Goal: Navigation & Orientation: Find specific page/section

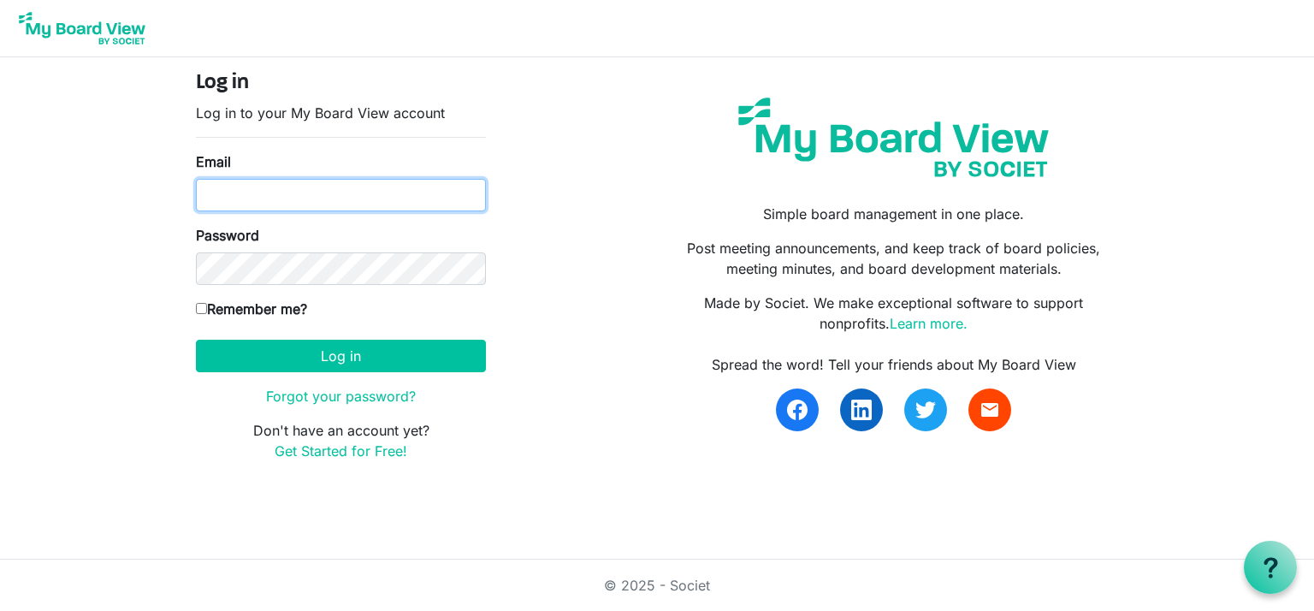
click at [335, 196] on input "Email" at bounding box center [341, 195] width 290 height 33
type input "dietmar.gehring@pt.lu"
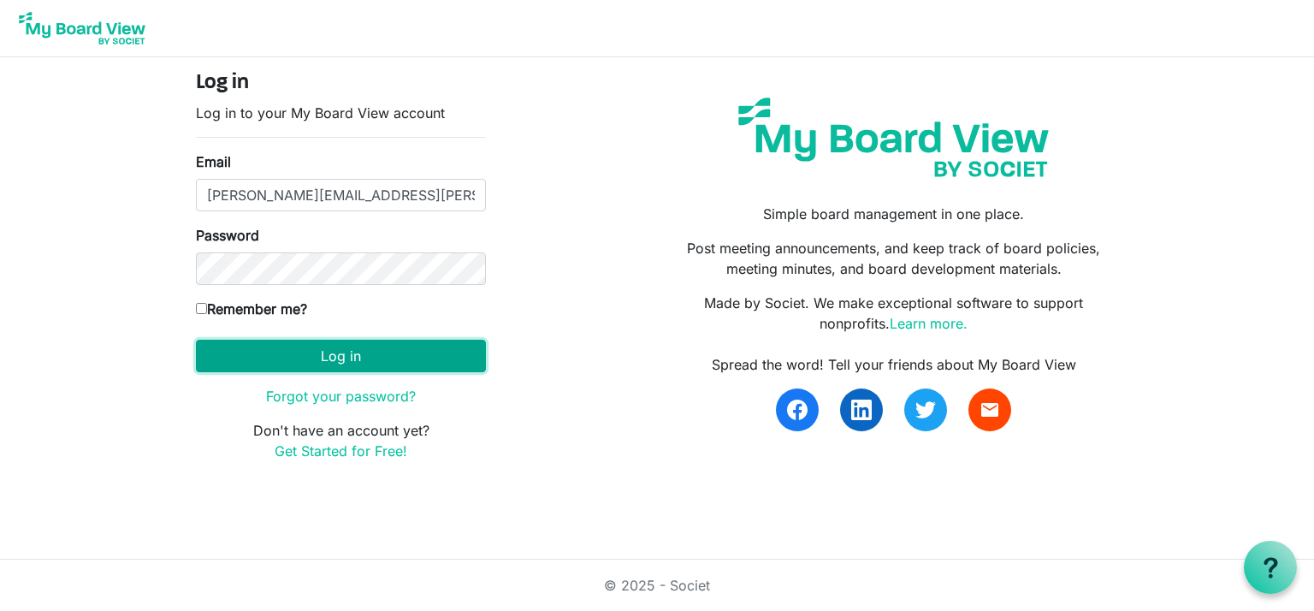
click at [348, 352] on button "Log in" at bounding box center [341, 356] width 290 height 33
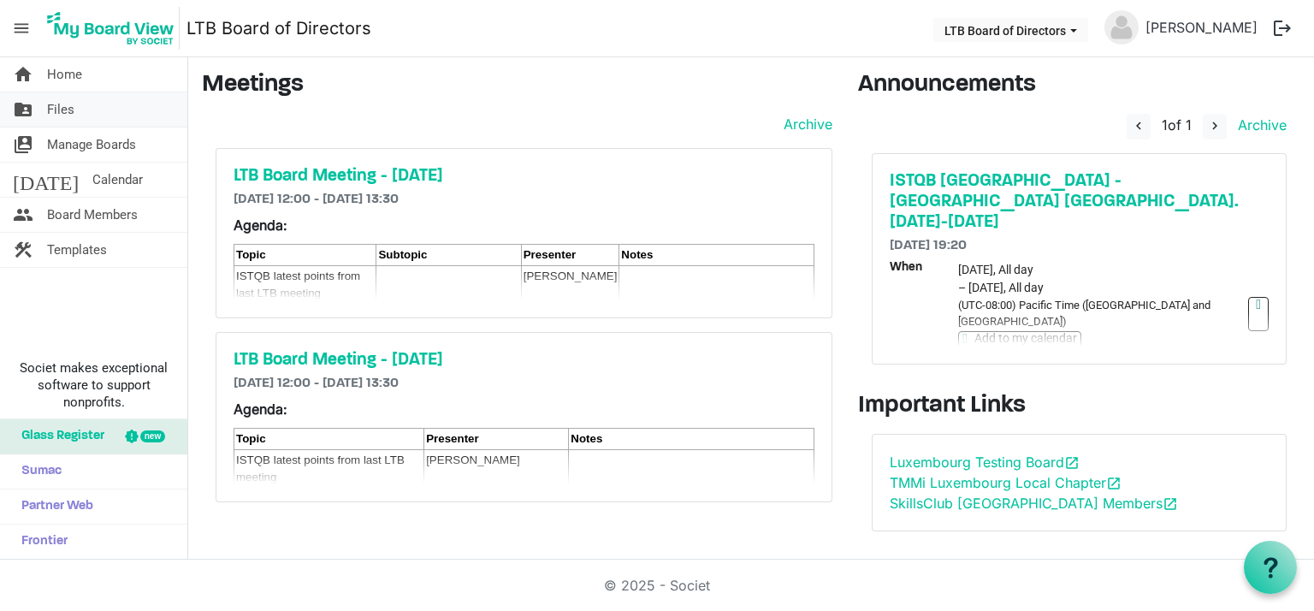
click at [66, 112] on span "Files" at bounding box center [60, 109] width 27 height 34
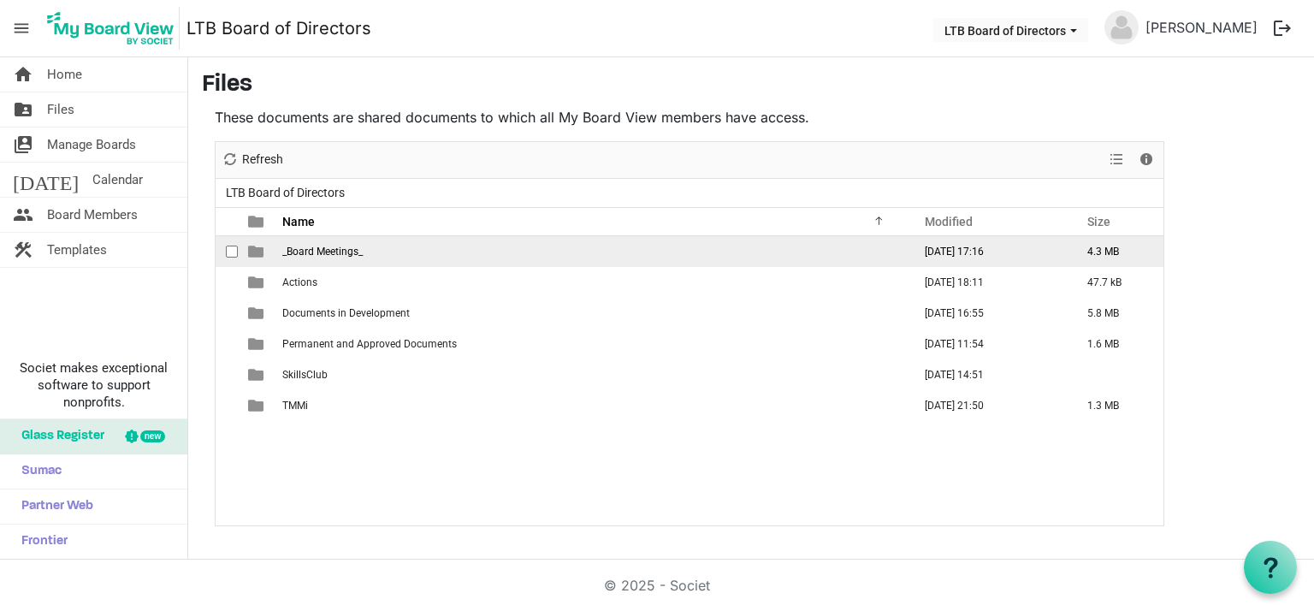
click at [305, 256] on td "_Board Meetings_" at bounding box center [592, 251] width 630 height 31
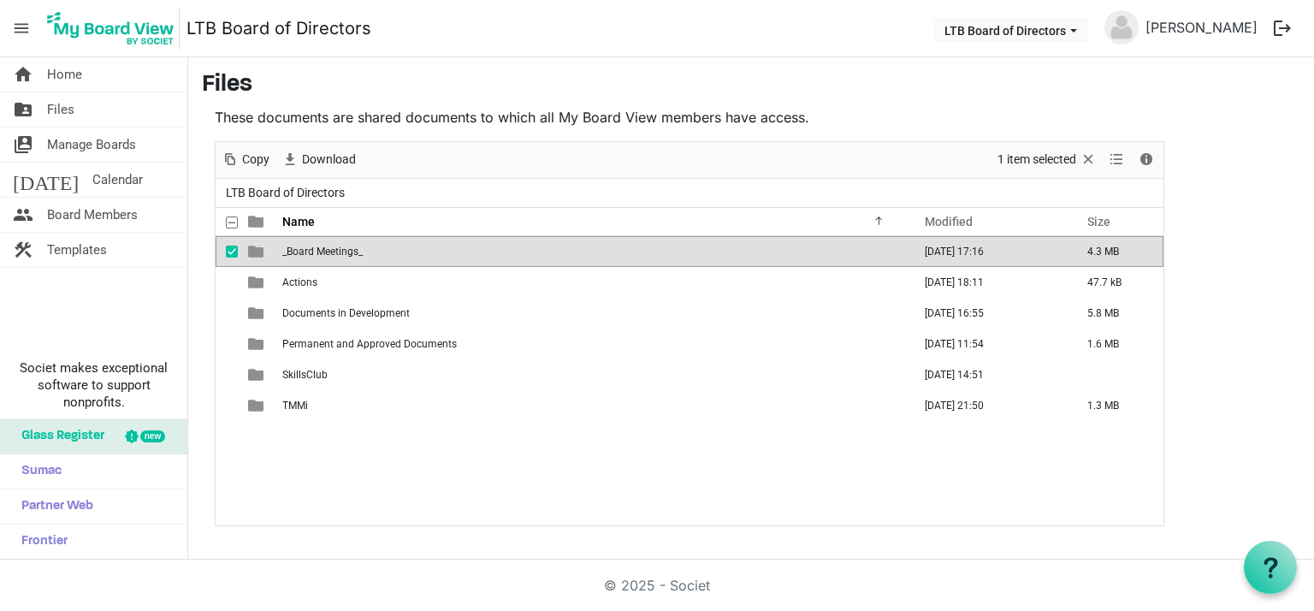
click at [307, 252] on span "_Board Meetings_" at bounding box center [322, 252] width 80 height 12
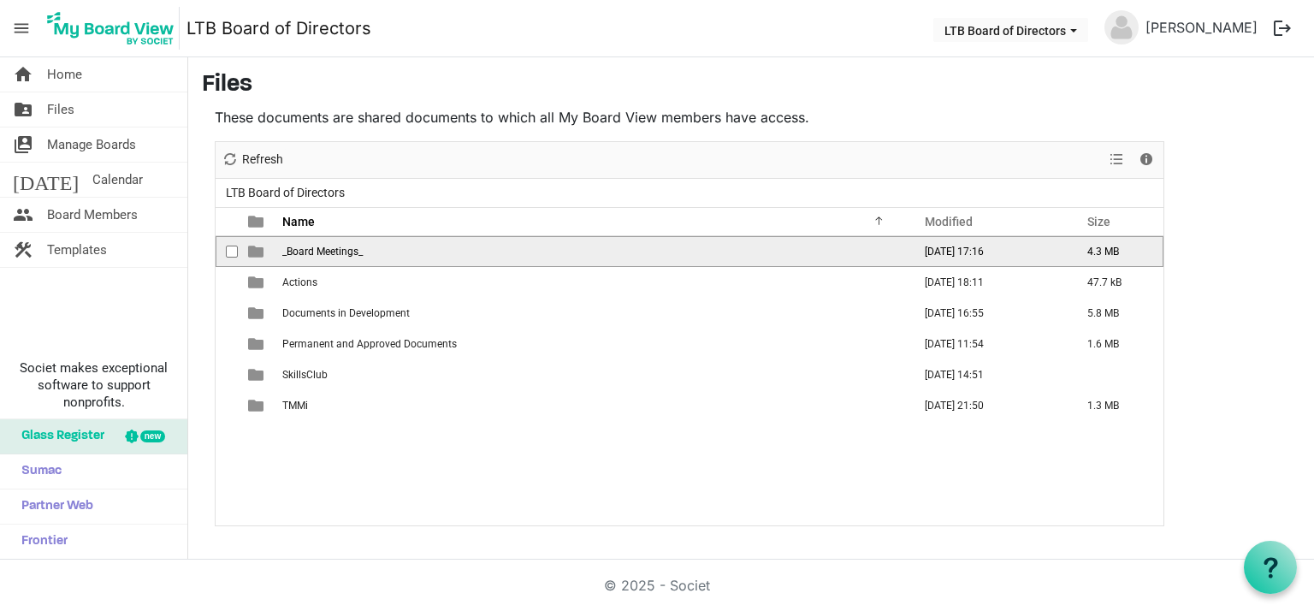
click at [307, 252] on span "_Board Meetings_" at bounding box center [322, 252] width 80 height 12
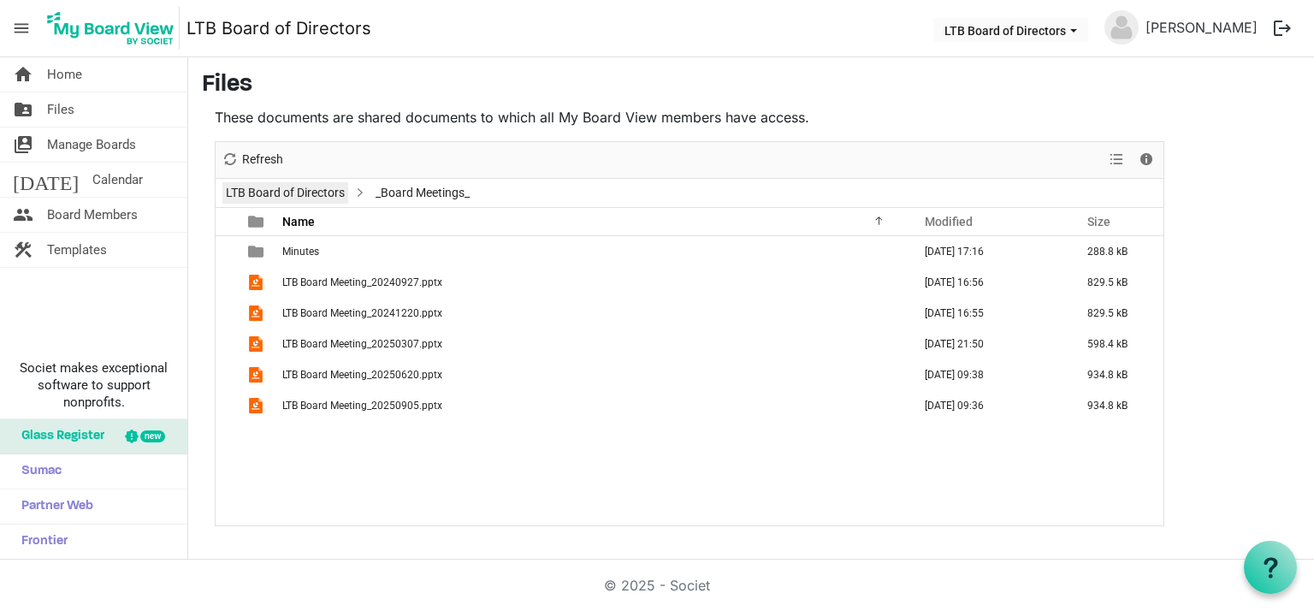
click at [327, 191] on link "LTB Board of Directors" at bounding box center [285, 192] width 126 height 21
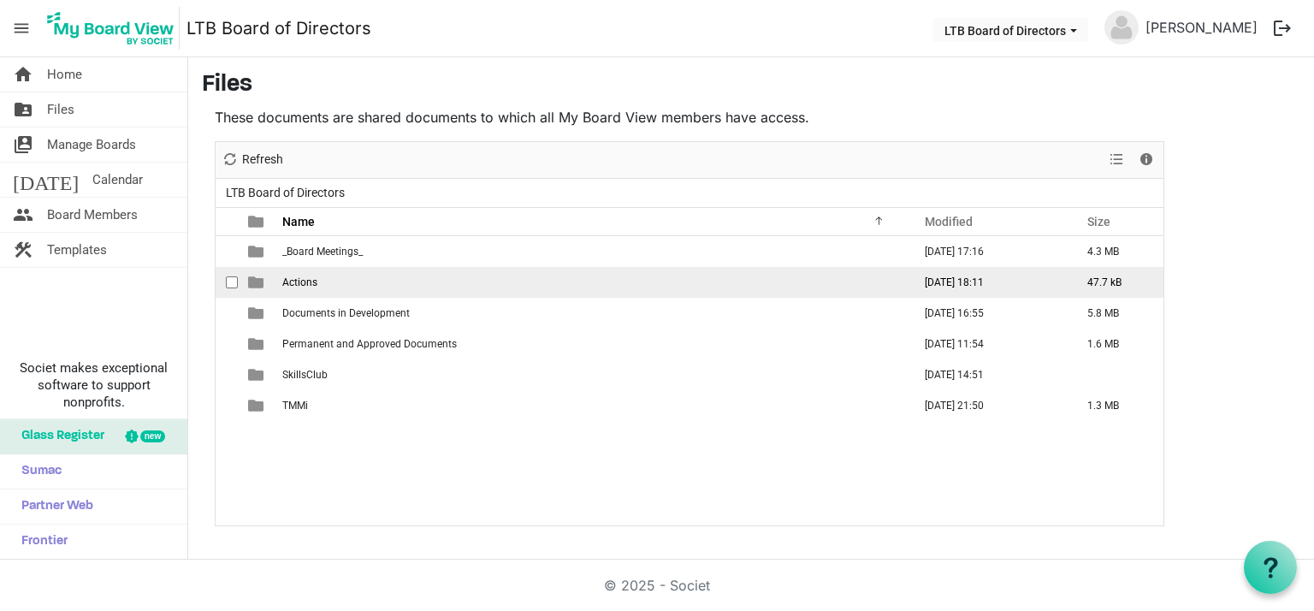
click at [299, 283] on span "Actions" at bounding box center [299, 282] width 35 height 12
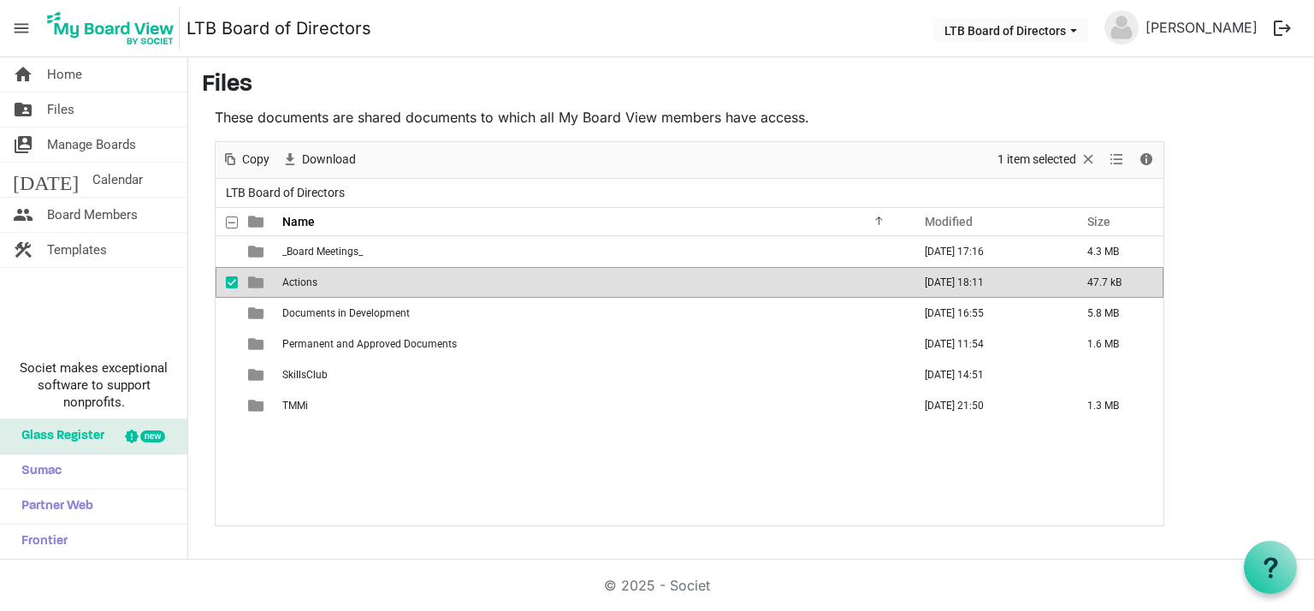
click at [299, 281] on span "Actions" at bounding box center [299, 282] width 35 height 12
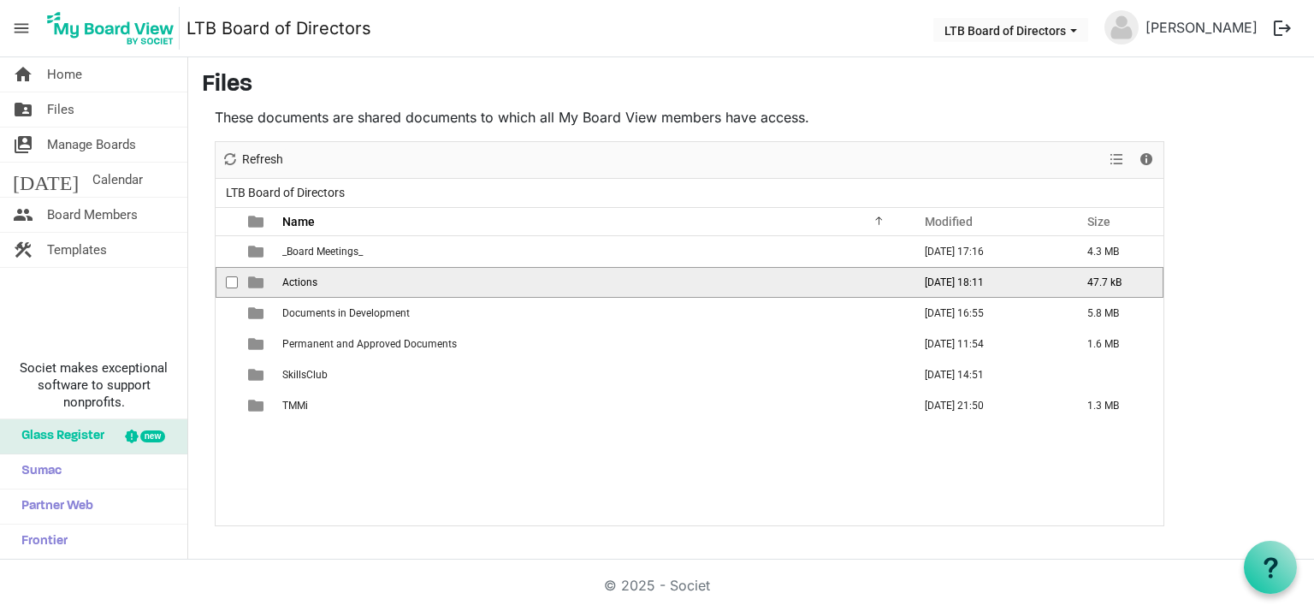
click at [299, 281] on span "Actions" at bounding box center [299, 282] width 35 height 12
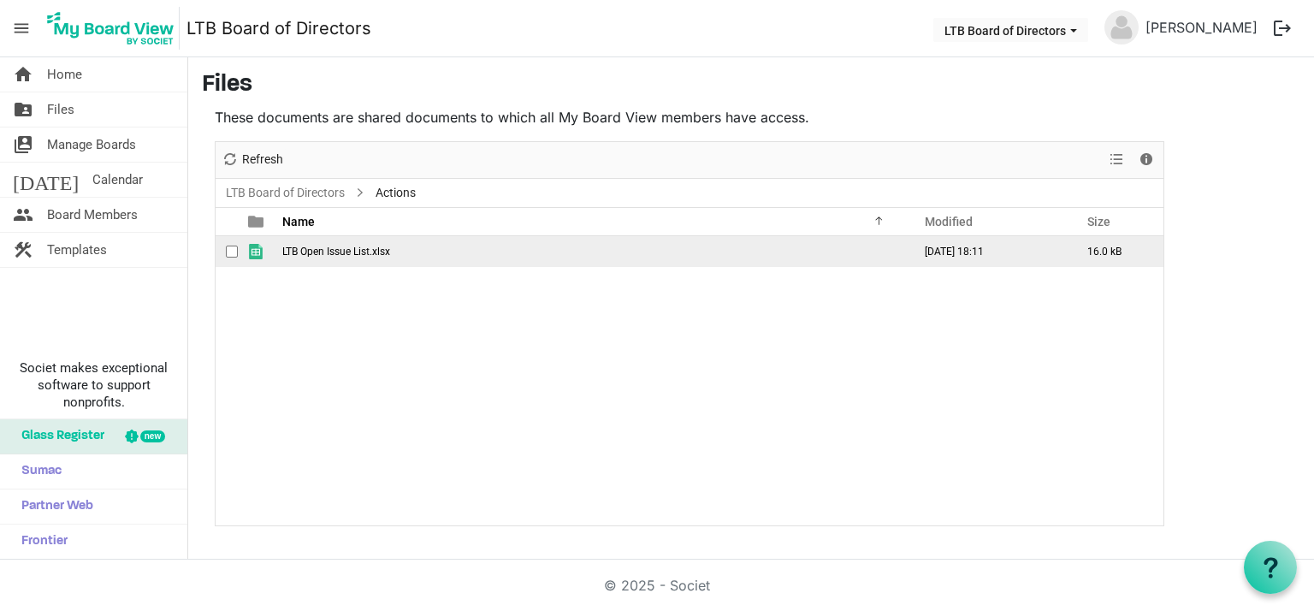
click at [315, 249] on span "LTB Open Issue List.xlsx" at bounding box center [336, 252] width 108 height 12
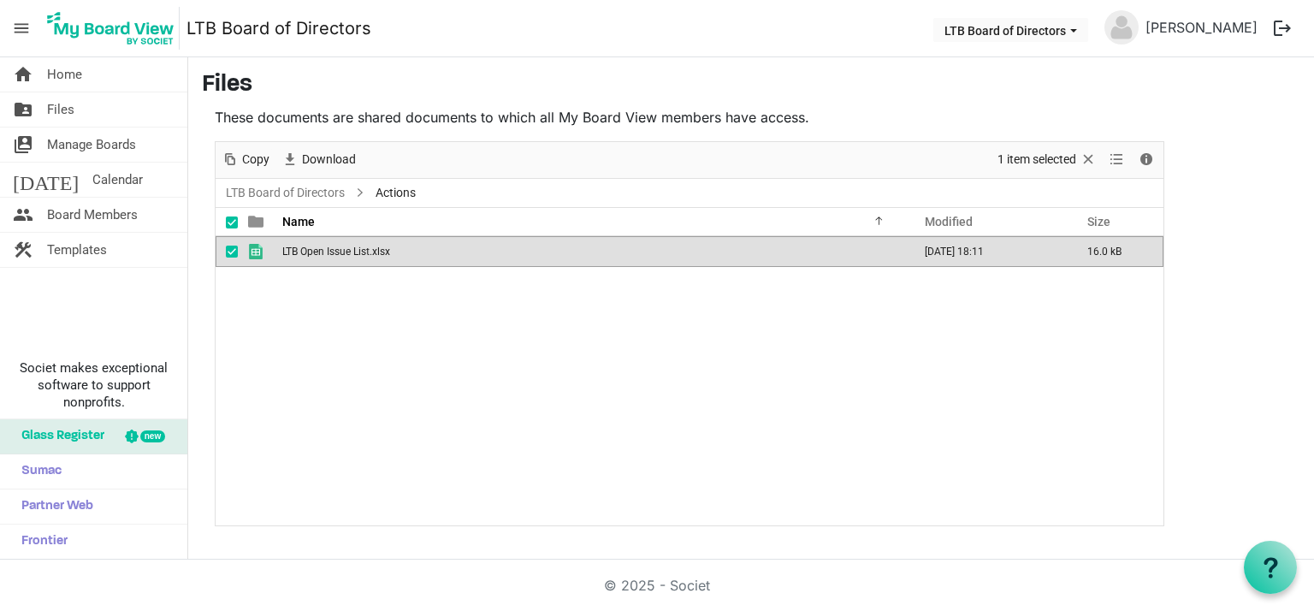
click at [315, 249] on span "LTB Open Issue List.xlsx" at bounding box center [336, 252] width 108 height 12
click at [92, 208] on span "Board Members" at bounding box center [92, 215] width 91 height 34
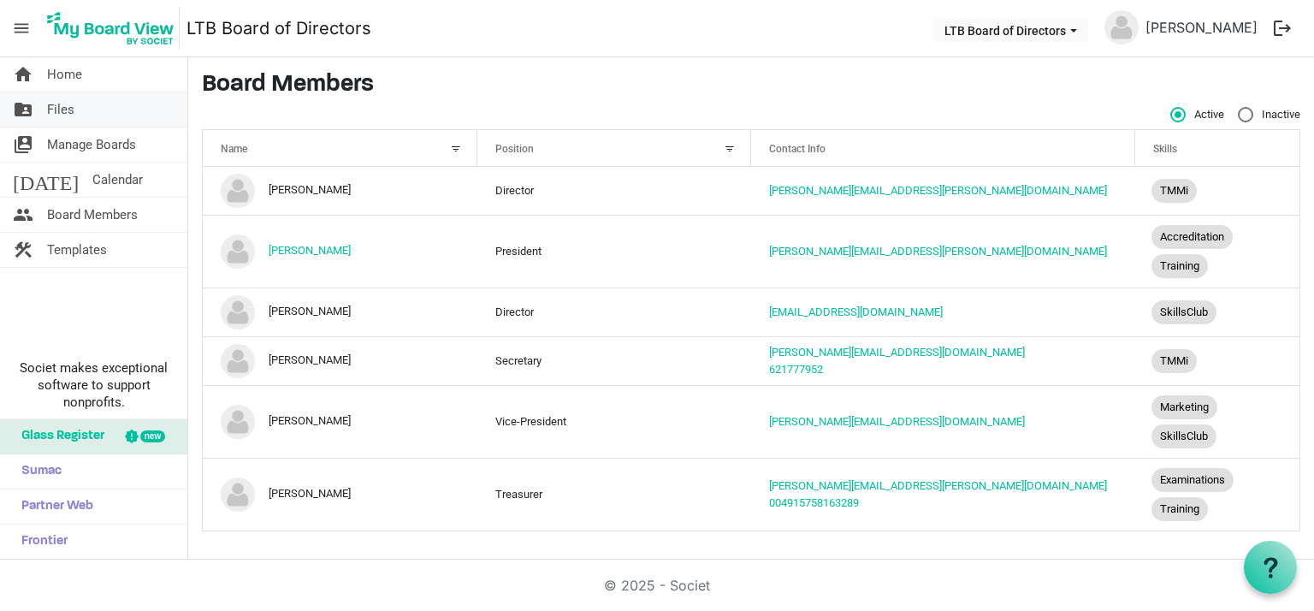
click at [62, 104] on span "Files" at bounding box center [60, 109] width 27 height 34
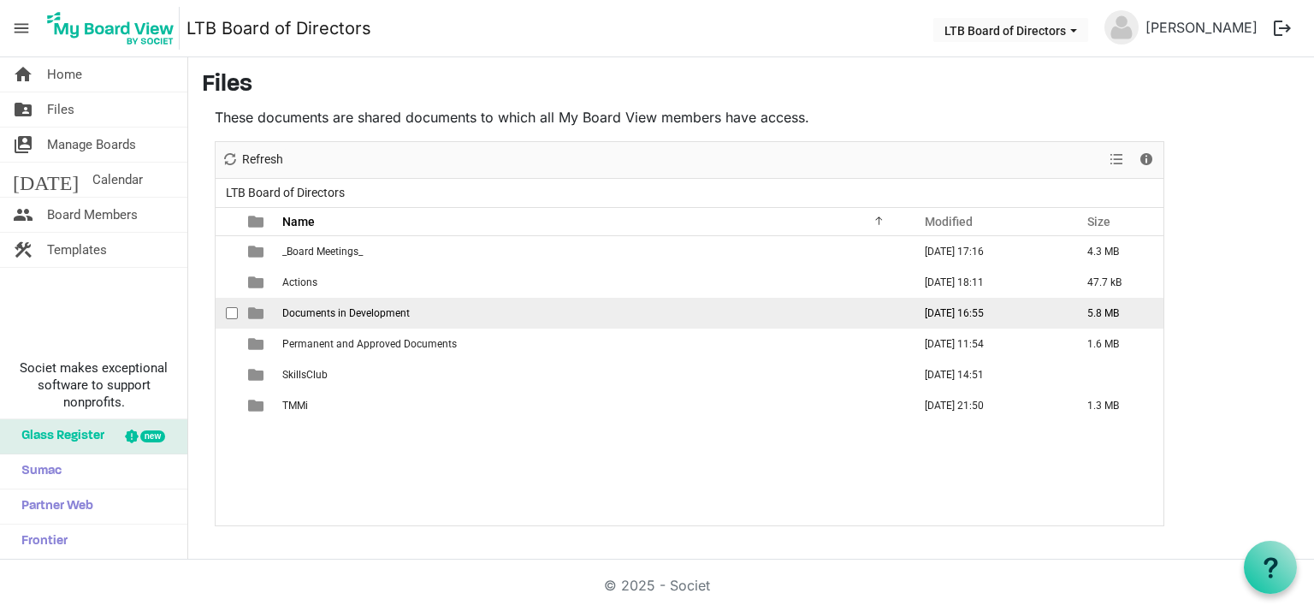
click at [352, 314] on span "Documents in Development" at bounding box center [345, 313] width 127 height 12
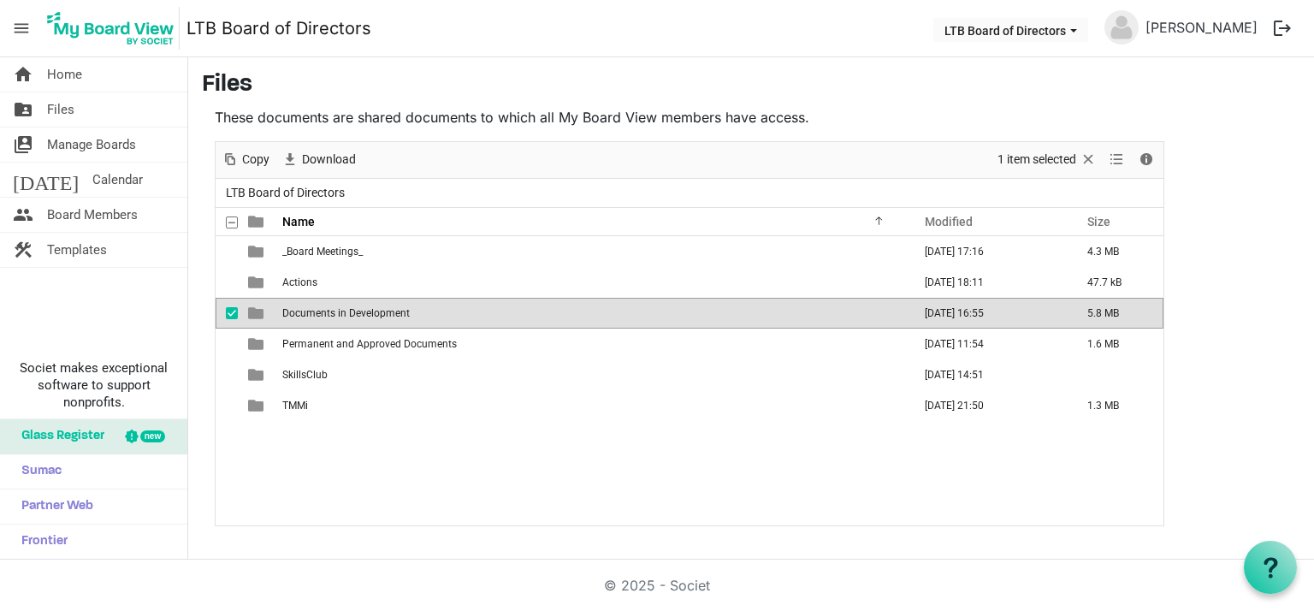
click at [339, 312] on span "Documents in Development" at bounding box center [345, 313] width 127 height 12
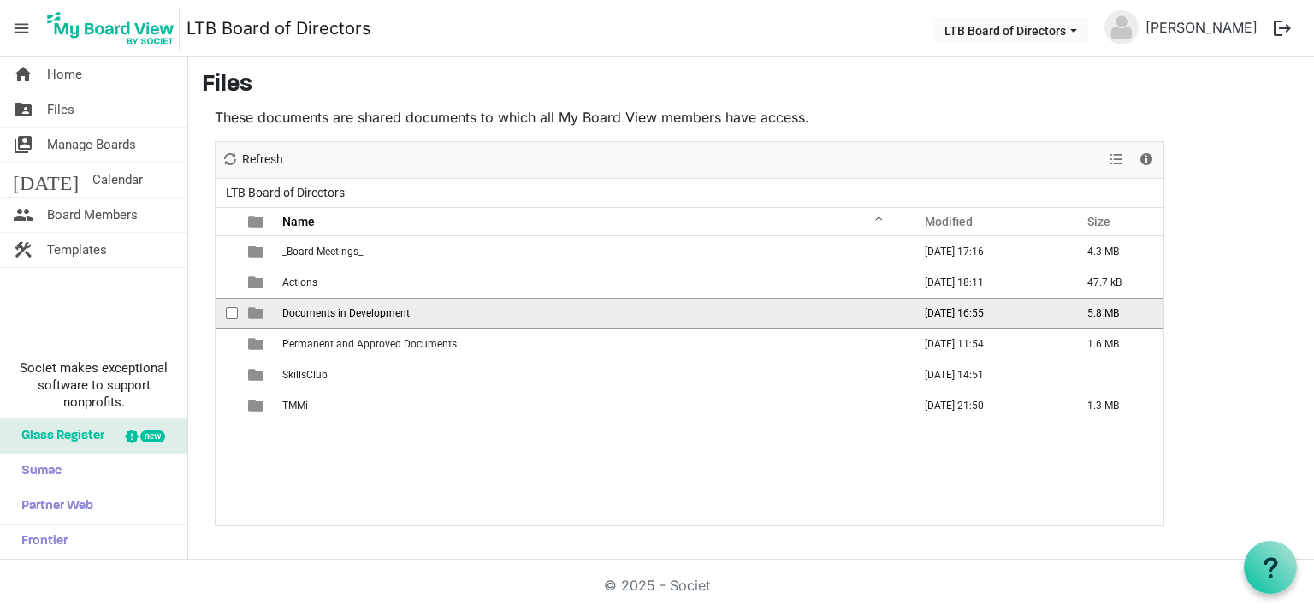
click at [339, 312] on span "Documents in Development" at bounding box center [345, 313] width 127 height 12
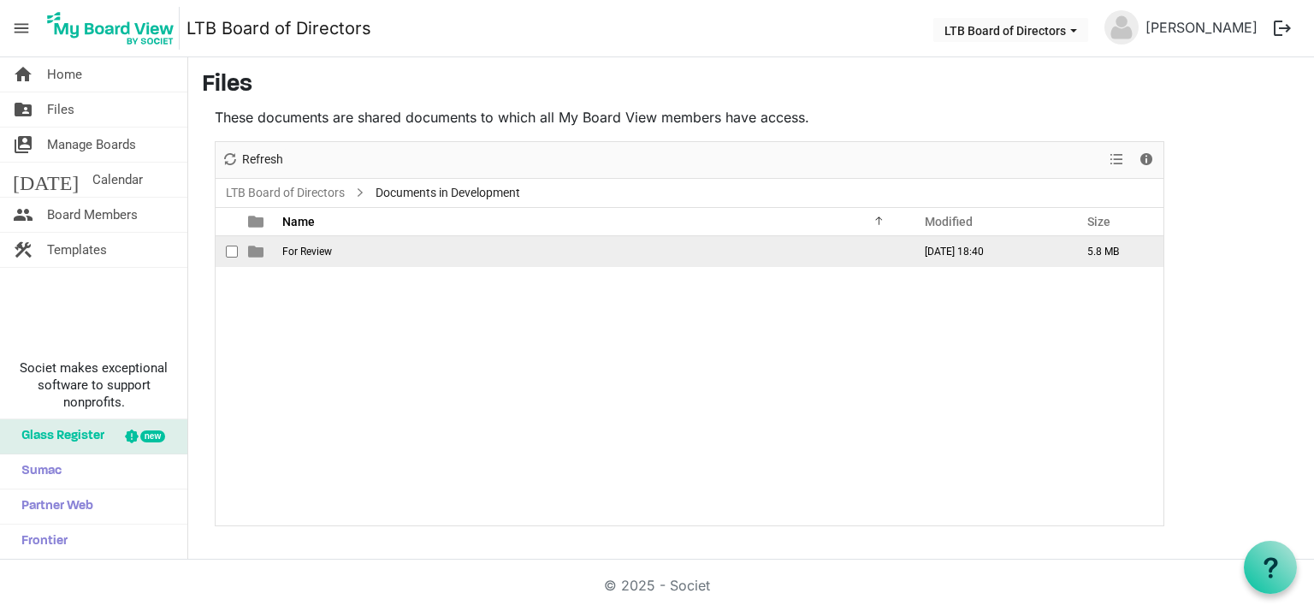
click at [314, 256] on td "For Review" at bounding box center [592, 251] width 630 height 31
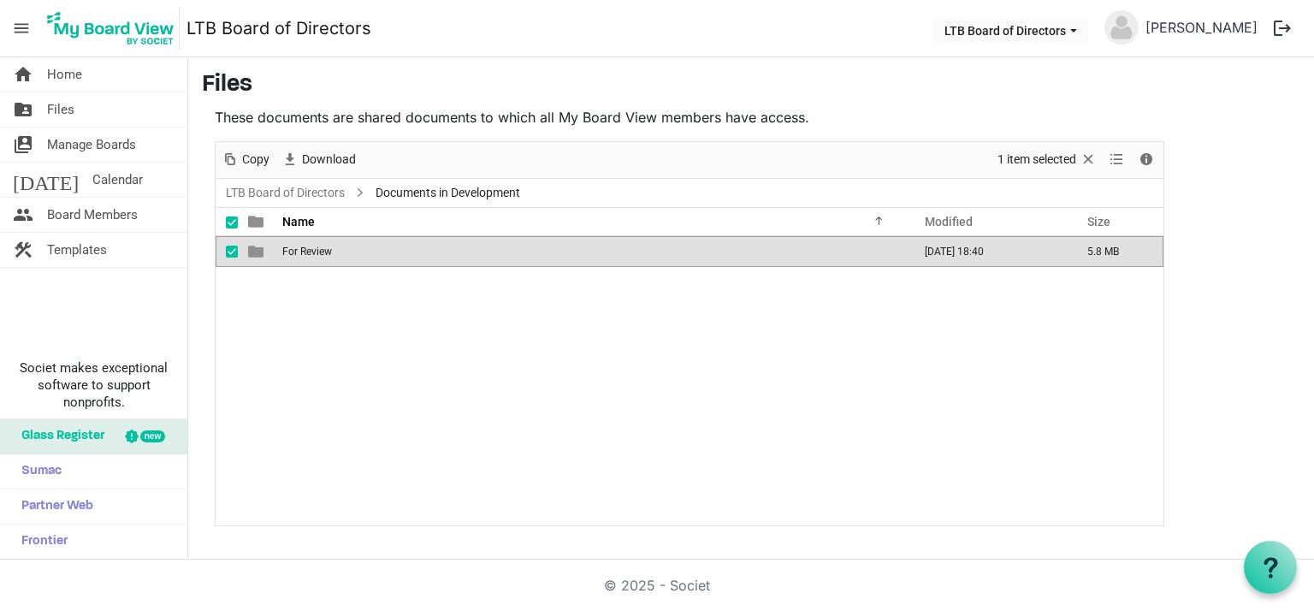
click at [314, 256] on td "For Review" at bounding box center [592, 251] width 630 height 31
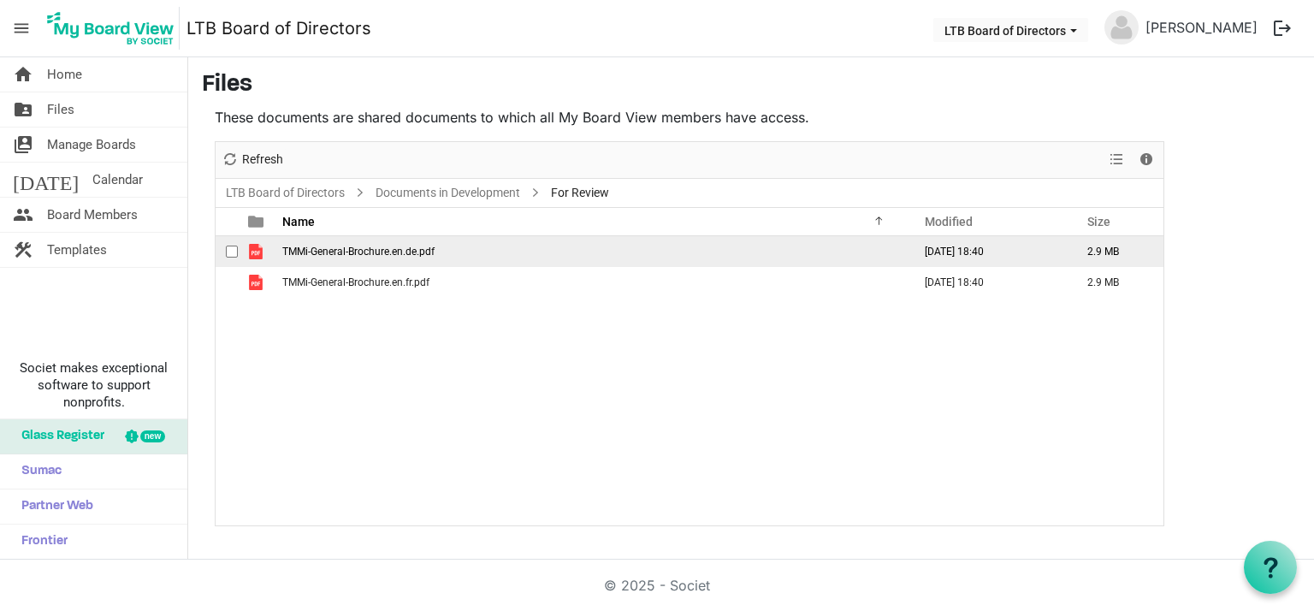
click at [356, 250] on span "TMMi-General-Brochure.en.de.pdf" at bounding box center [358, 252] width 152 height 12
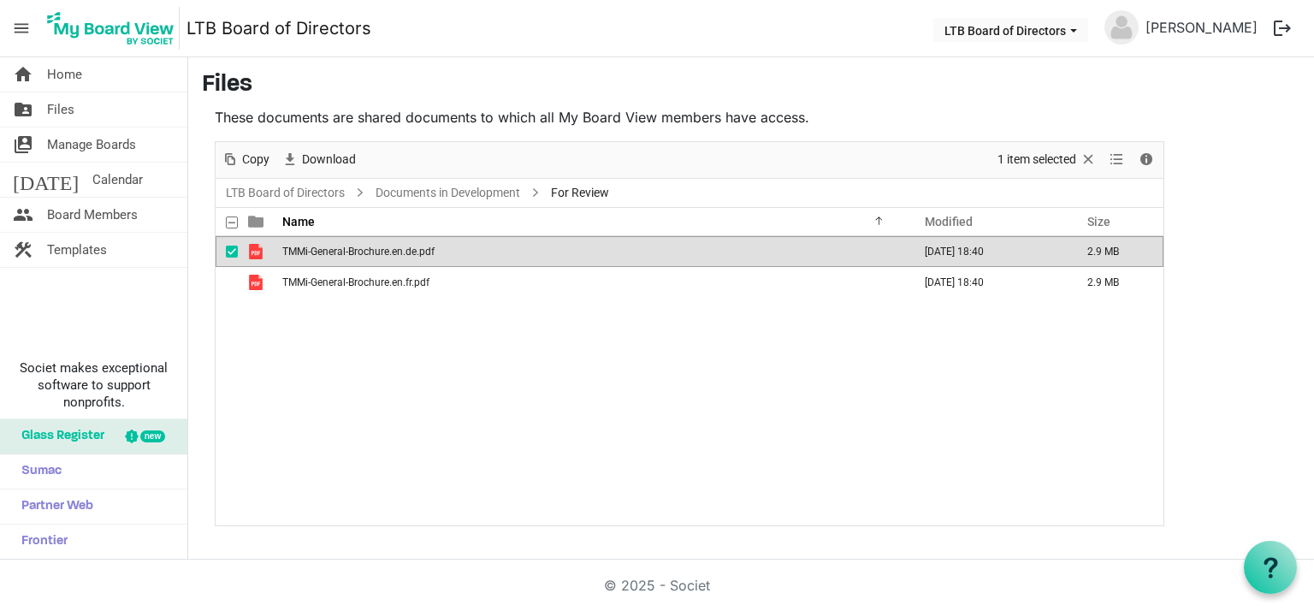
click at [356, 250] on span "TMMi-General-Brochure.en.de.pdf" at bounding box center [358, 252] width 152 height 12
click at [72, 106] on span "Files" at bounding box center [60, 109] width 27 height 34
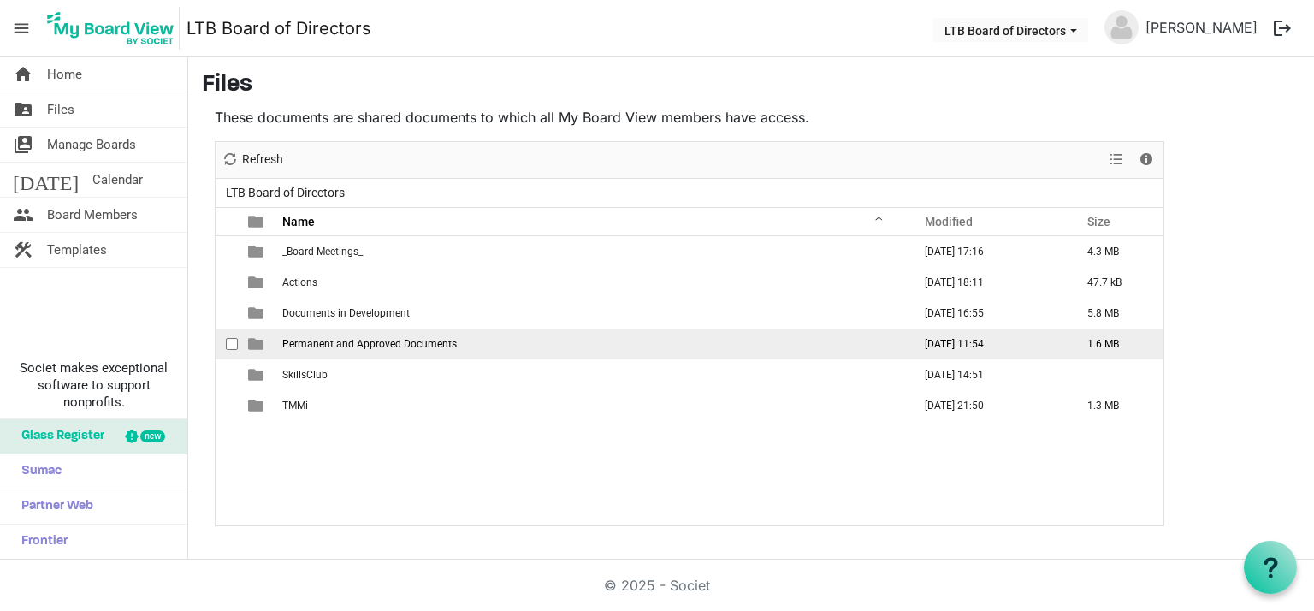
click at [385, 338] on span "Permanent and Approved Documents" at bounding box center [369, 344] width 175 height 12
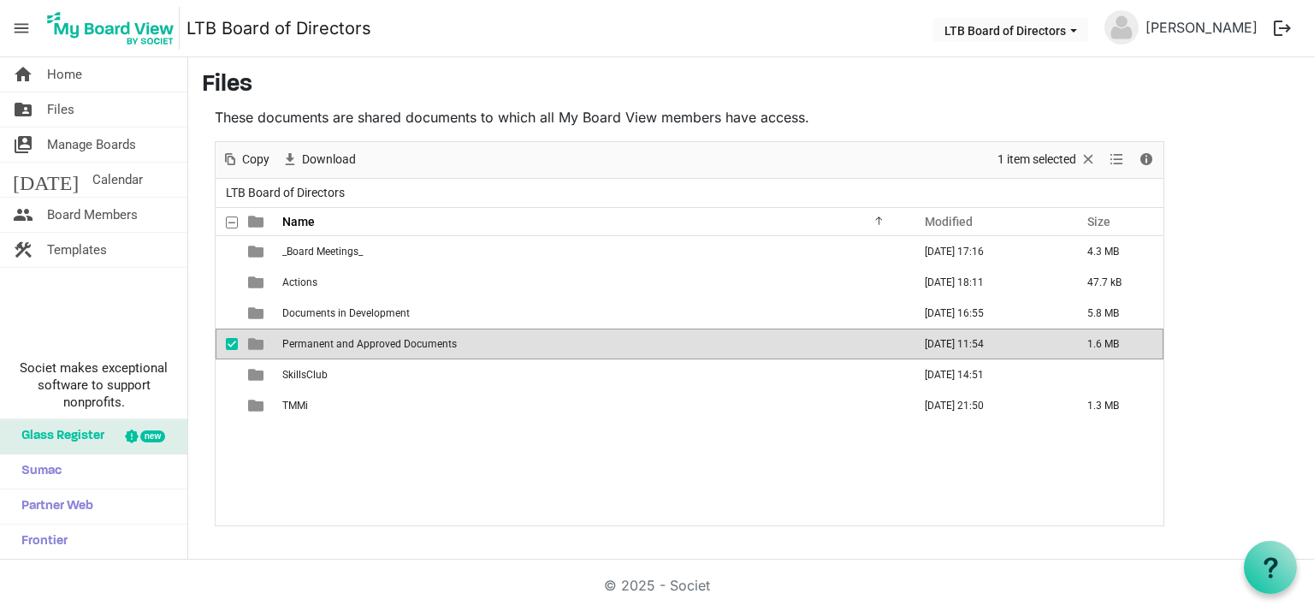
click at [385, 338] on span "Permanent and Approved Documents" at bounding box center [369, 344] width 175 height 12
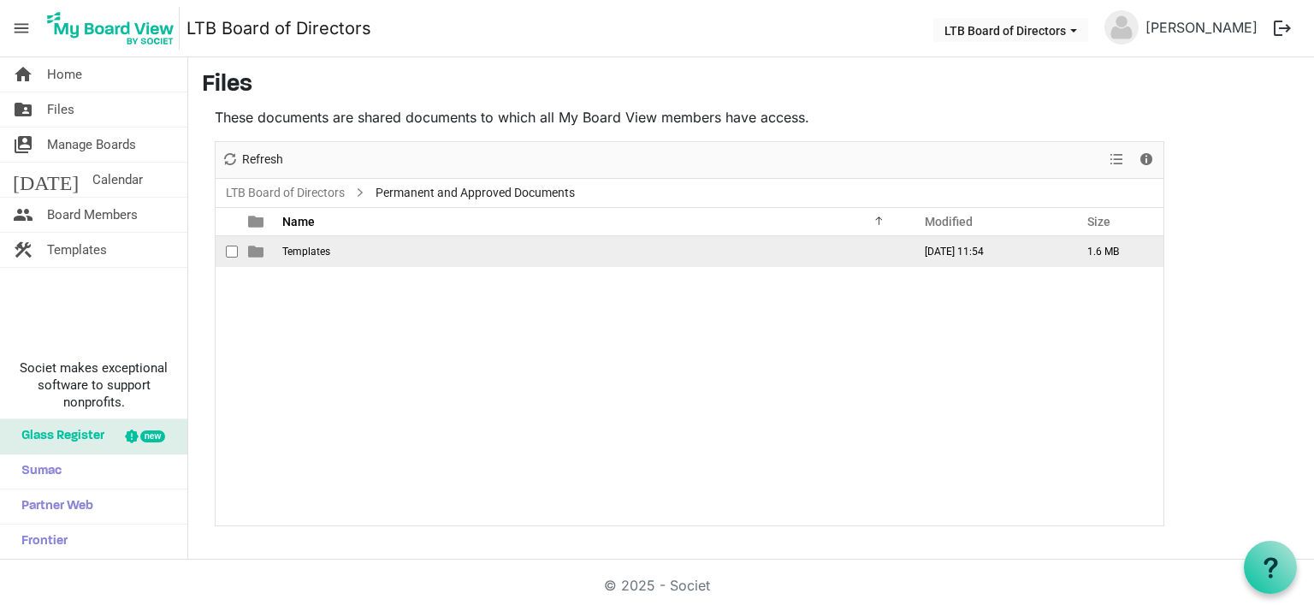
click at [313, 251] on span "Templates" at bounding box center [306, 252] width 48 height 12
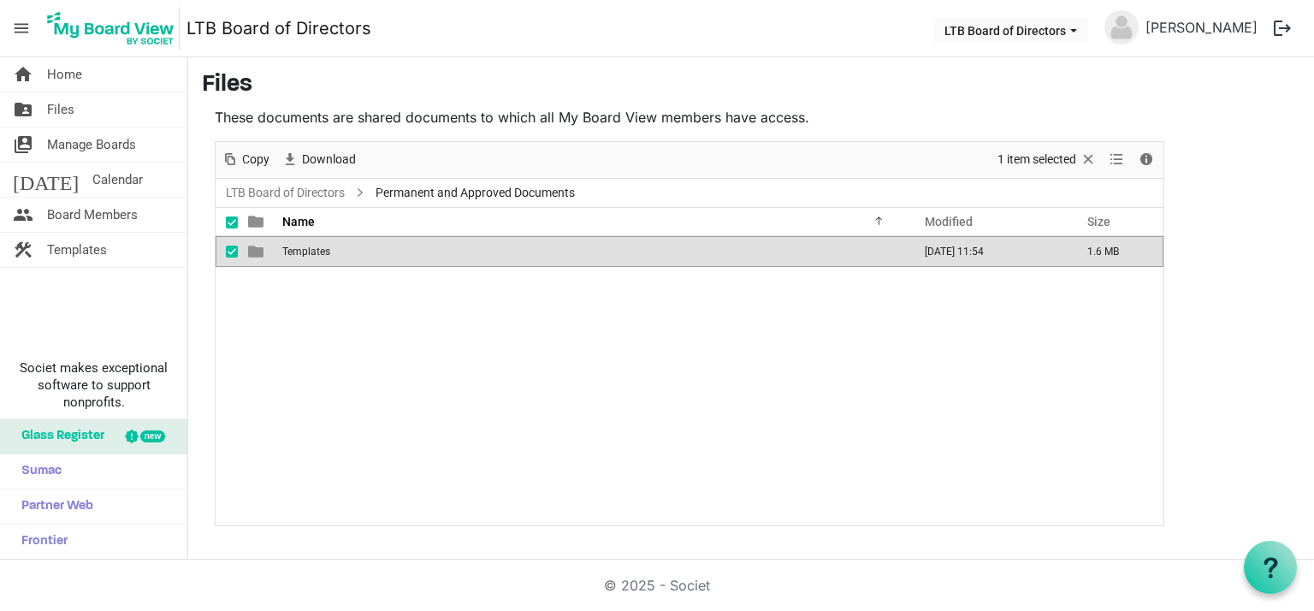
click at [313, 251] on span "Templates" at bounding box center [306, 252] width 48 height 12
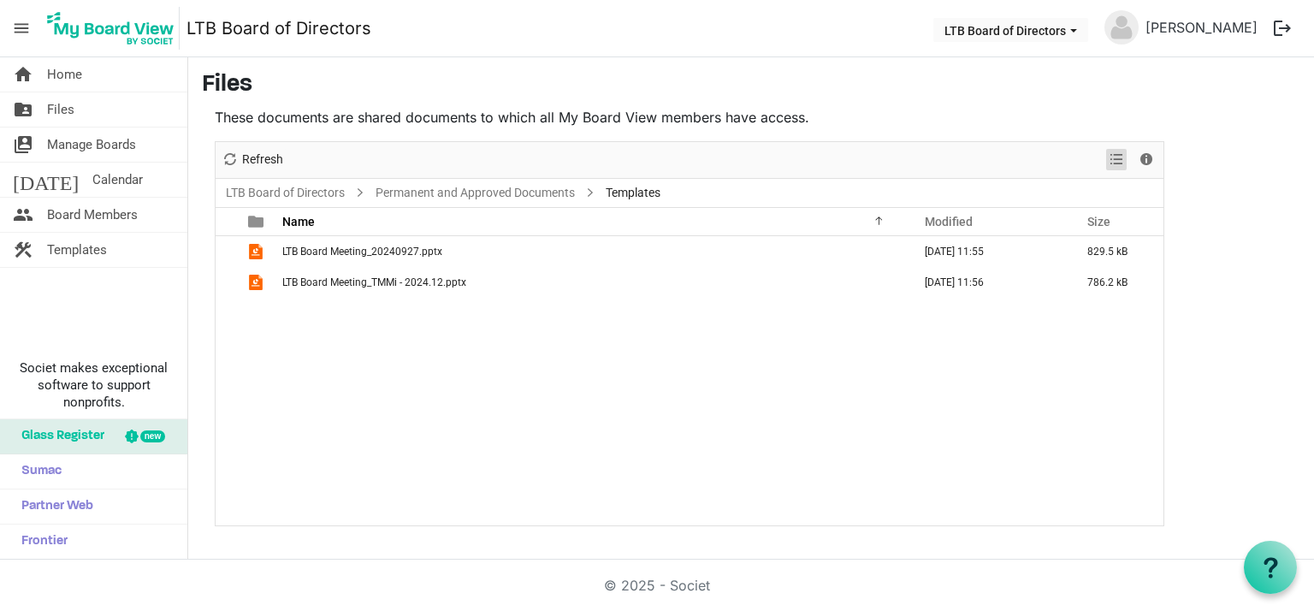
click at [1122, 157] on span "View dropdownbutton" at bounding box center [1116, 159] width 21 height 21
click at [57, 104] on span "Files" at bounding box center [60, 109] width 27 height 34
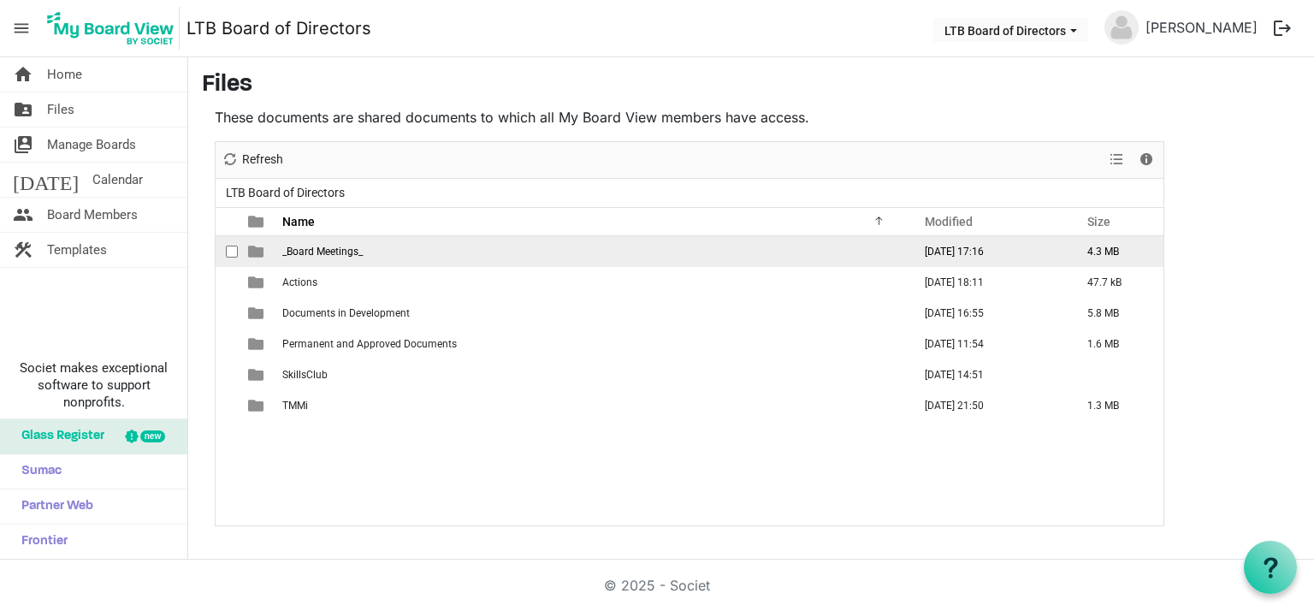
click at [343, 247] on span "_Board Meetings_" at bounding box center [322, 252] width 80 height 12
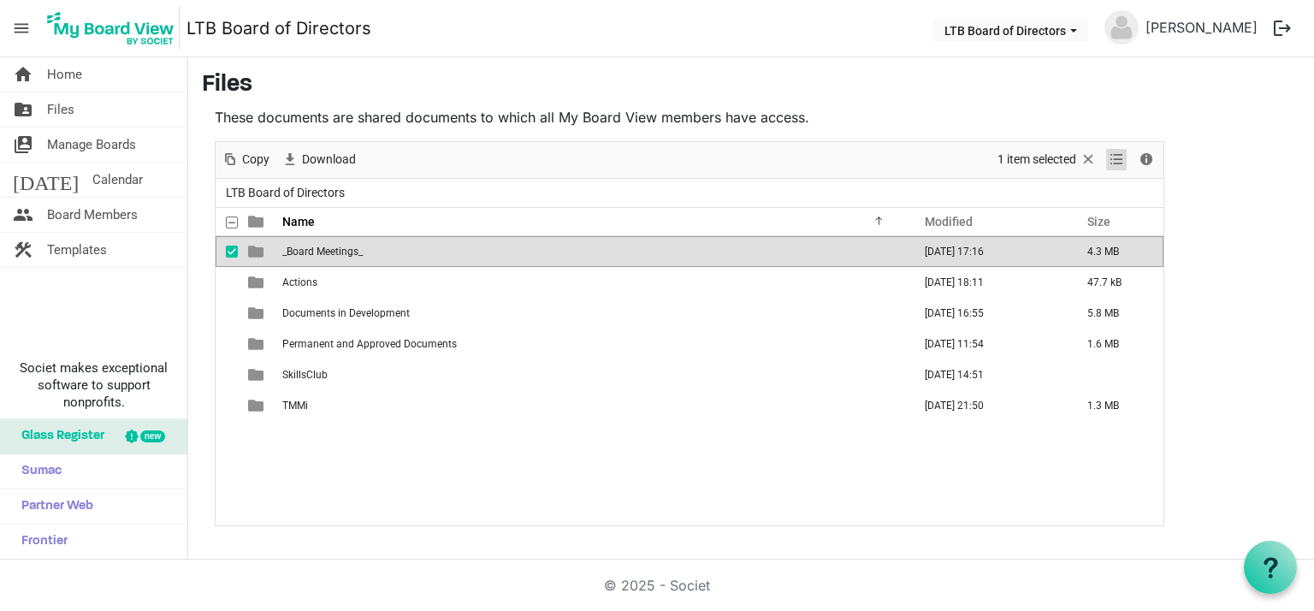
click at [1117, 157] on span "View dropdownbutton" at bounding box center [1116, 159] width 21 height 21
click at [324, 252] on span "_Board Meetings_" at bounding box center [322, 252] width 80 height 12
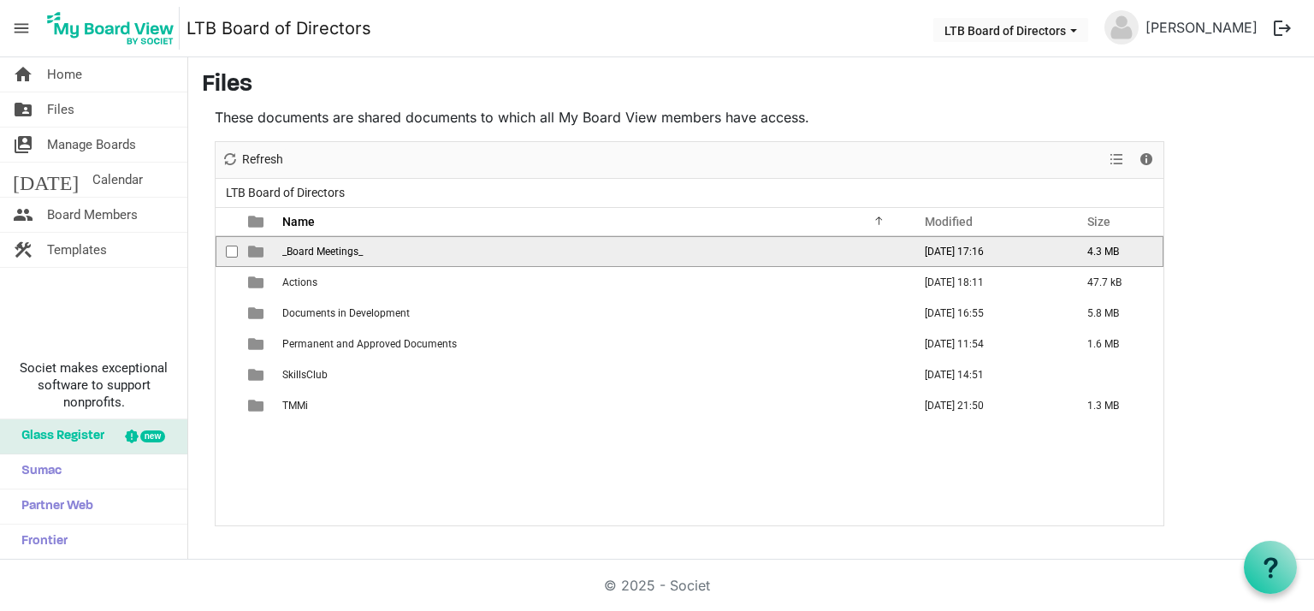
click at [324, 252] on span "_Board Meetings_" at bounding box center [322, 252] width 80 height 12
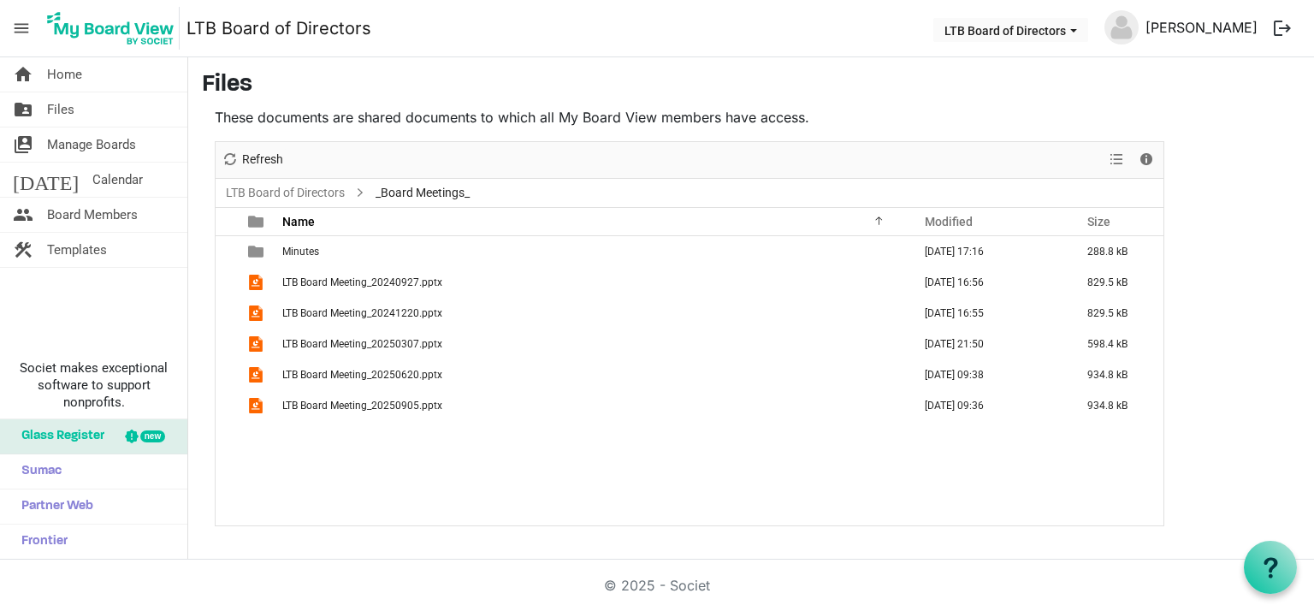
click at [1250, 29] on link "[PERSON_NAME]" at bounding box center [1202, 27] width 126 height 34
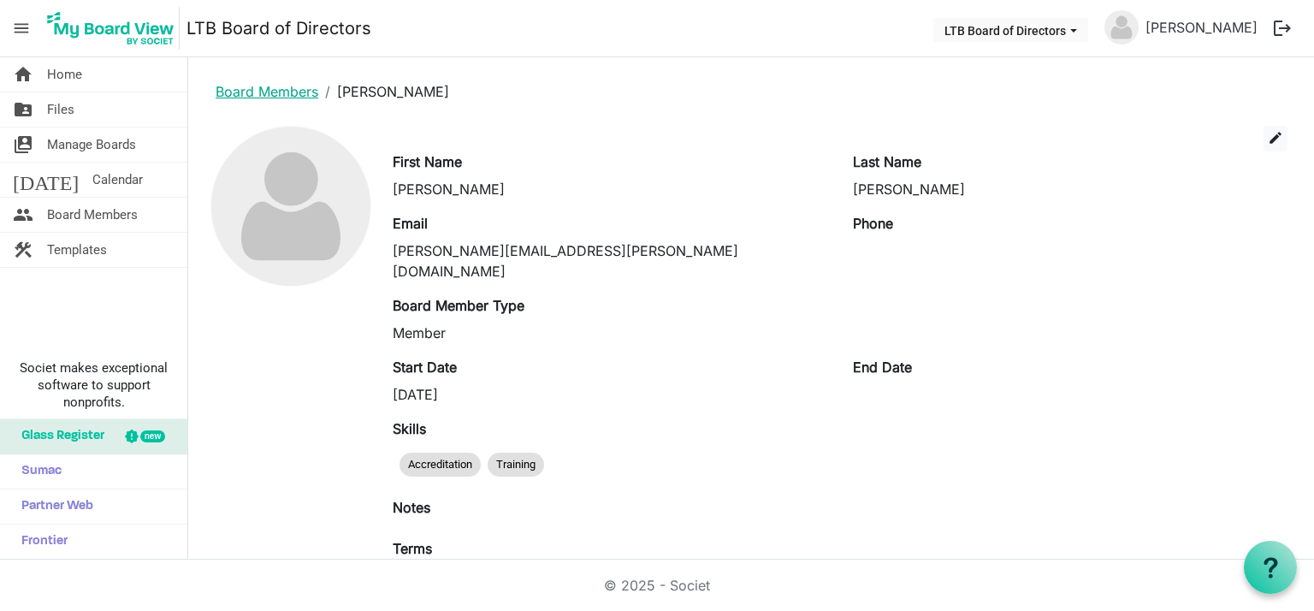
click at [282, 89] on link "Board Members" at bounding box center [267, 91] width 103 height 17
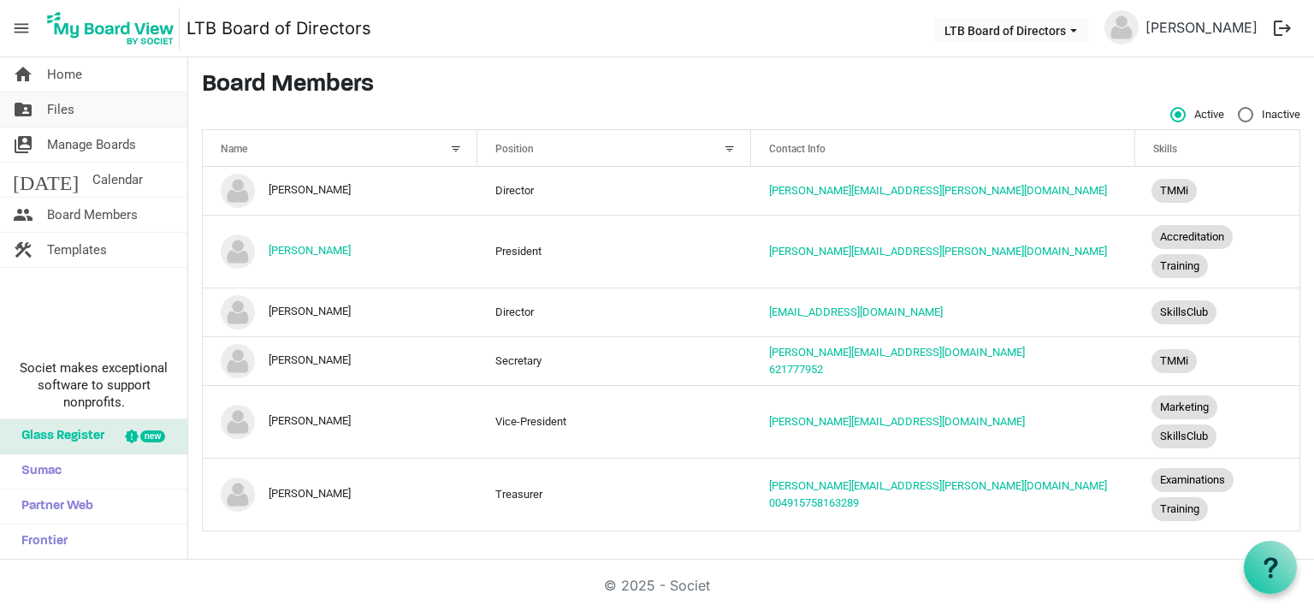
click at [65, 106] on span "Files" at bounding box center [60, 109] width 27 height 34
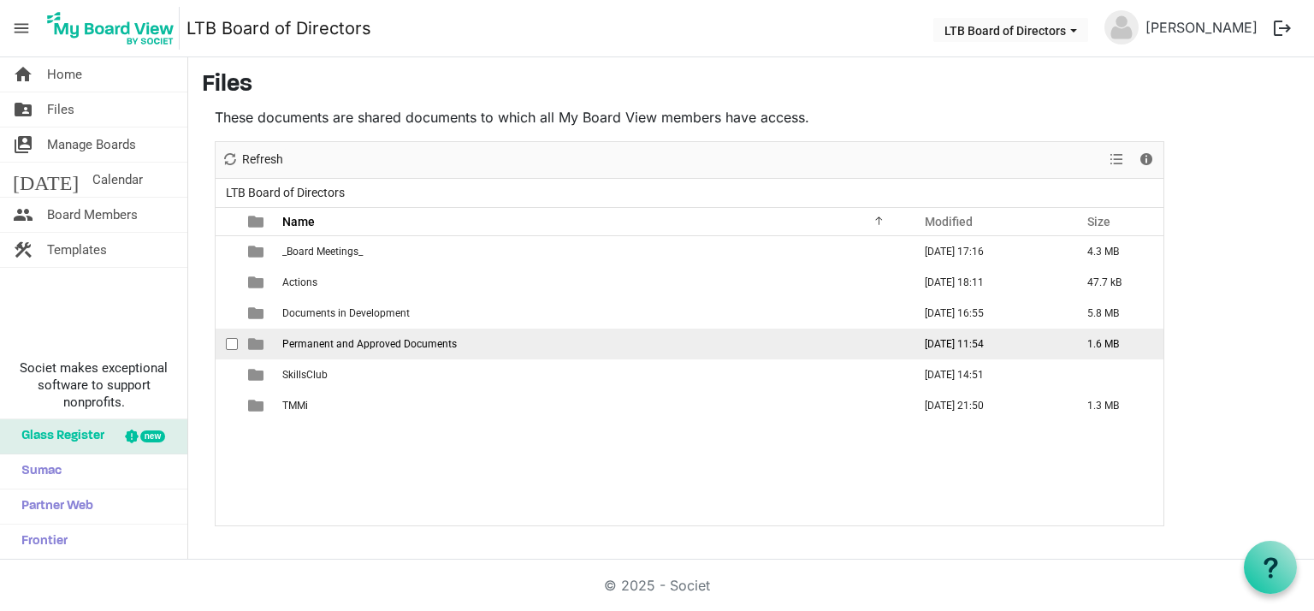
click at [336, 338] on span "Permanent and Approved Documents" at bounding box center [369, 344] width 175 height 12
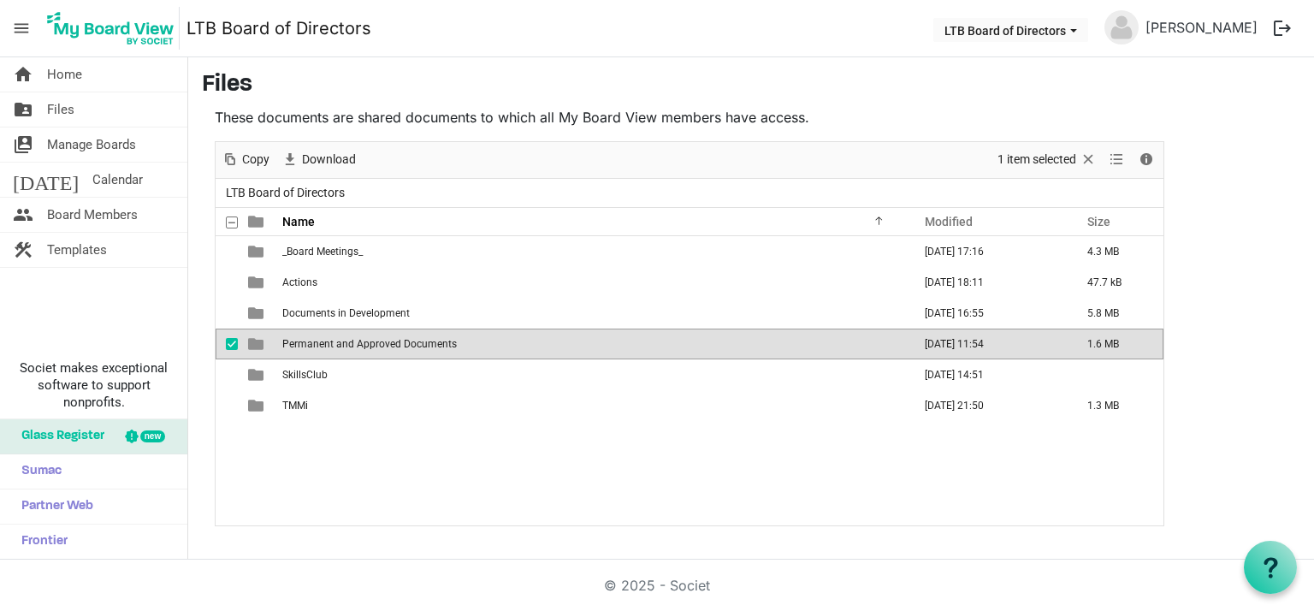
click at [336, 338] on span "Permanent and Approved Documents" at bounding box center [369, 344] width 175 height 12
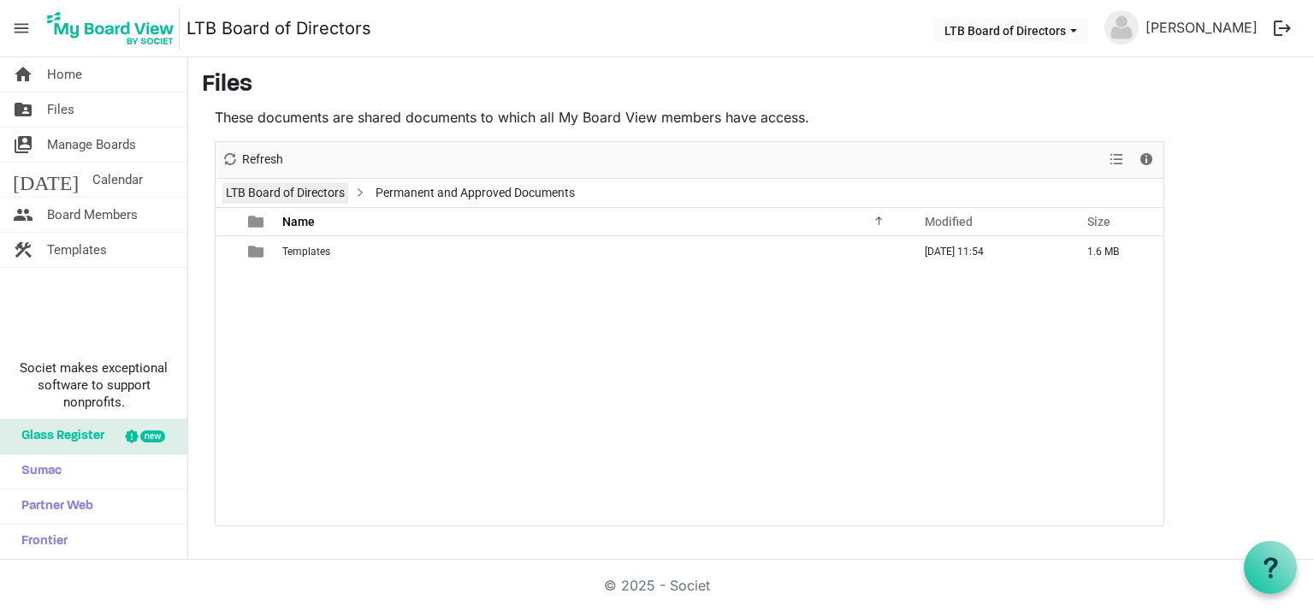
click at [311, 192] on link "LTB Board of Directors" at bounding box center [285, 192] width 126 height 21
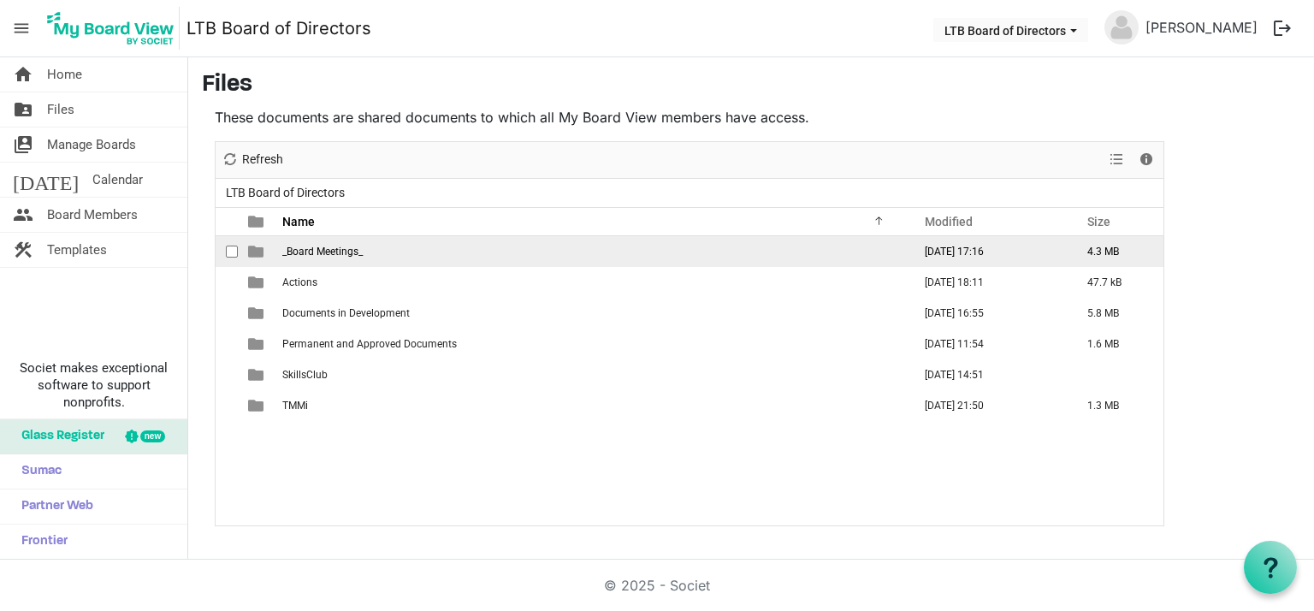
click at [329, 252] on span "_Board Meetings_" at bounding box center [322, 252] width 80 height 12
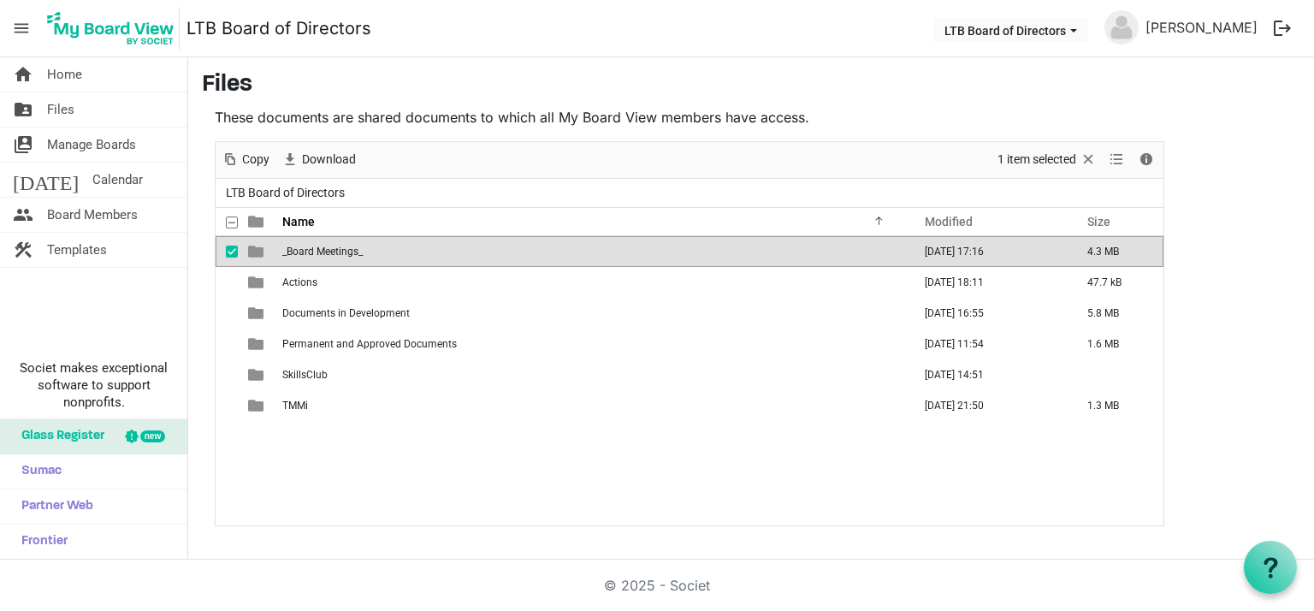
click at [329, 252] on span "_Board Meetings_" at bounding box center [322, 252] width 80 height 12
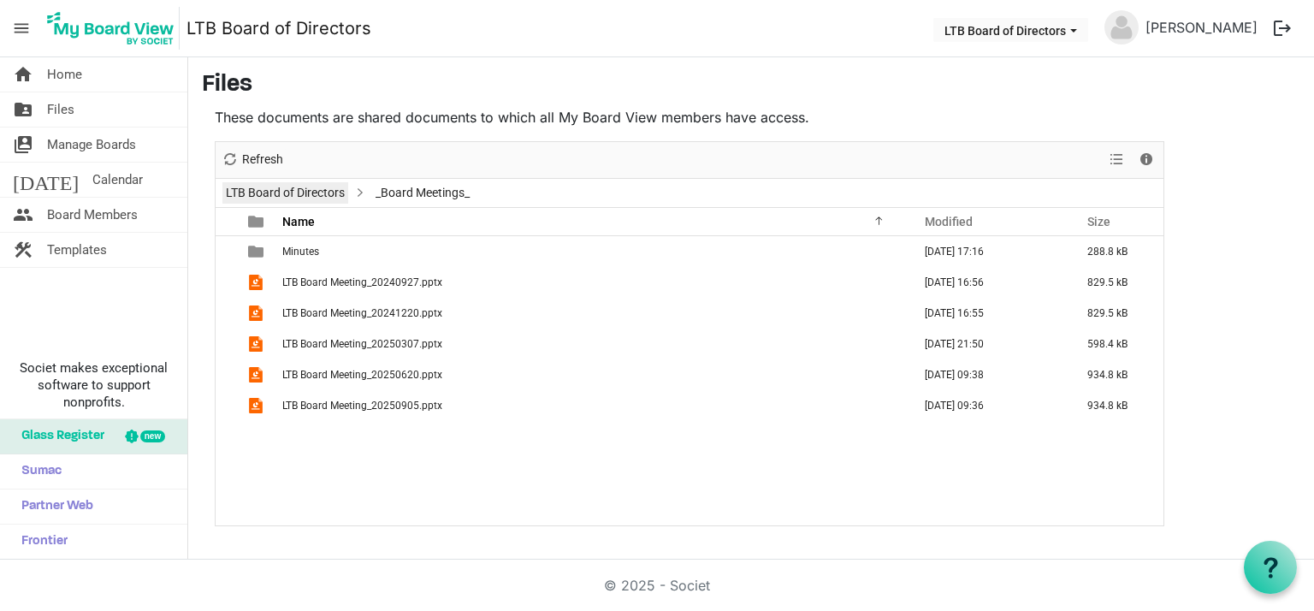
click at [311, 194] on link "LTB Board of Directors" at bounding box center [285, 192] width 126 height 21
